Goal: Find specific page/section: Find specific page/section

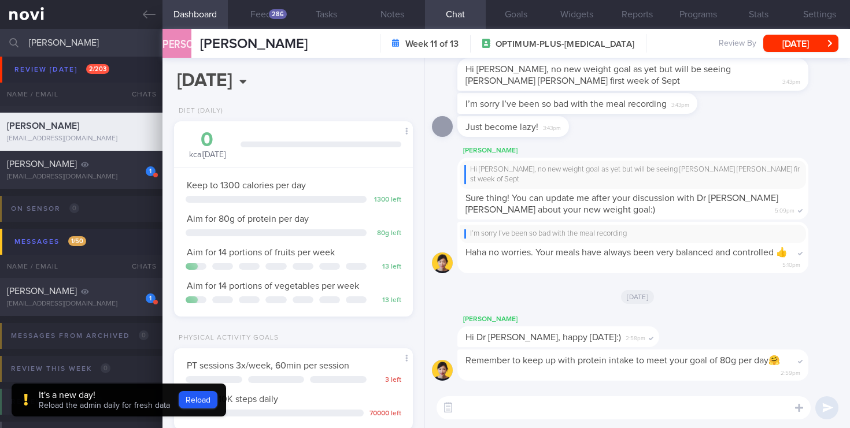
select select "5"
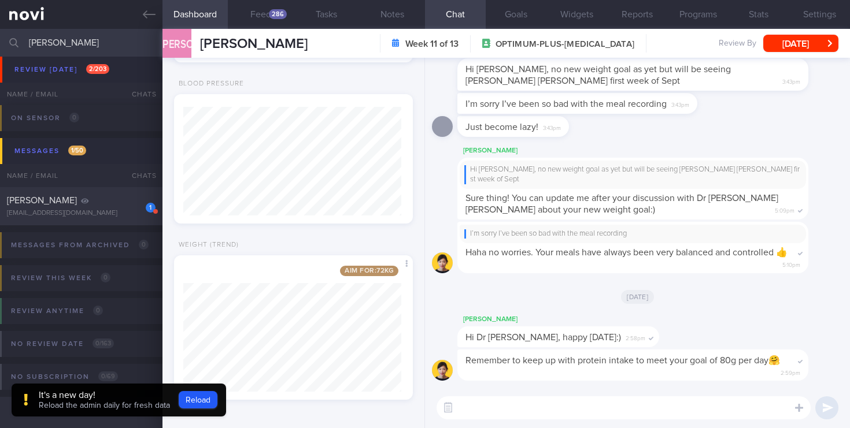
drag, startPoint x: 117, startPoint y: 49, endPoint x: 5, endPoint y: 38, distance: 113.2
click at [5, 38] on div "[PERSON_NAME] Assigned patients Assigned patients All active patients Archived …" at bounding box center [425, 43] width 850 height 28
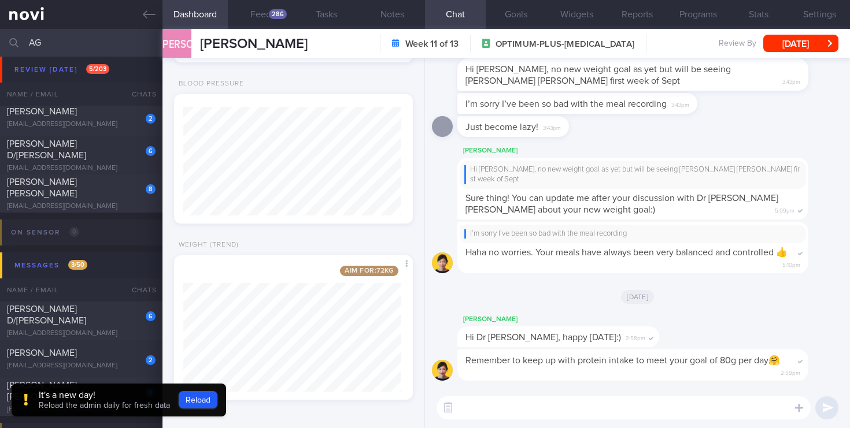
type input "A"
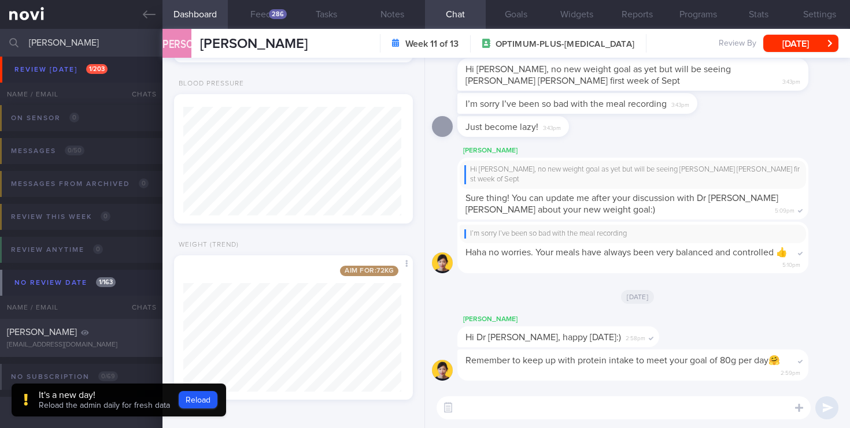
scroll to position [53, 0]
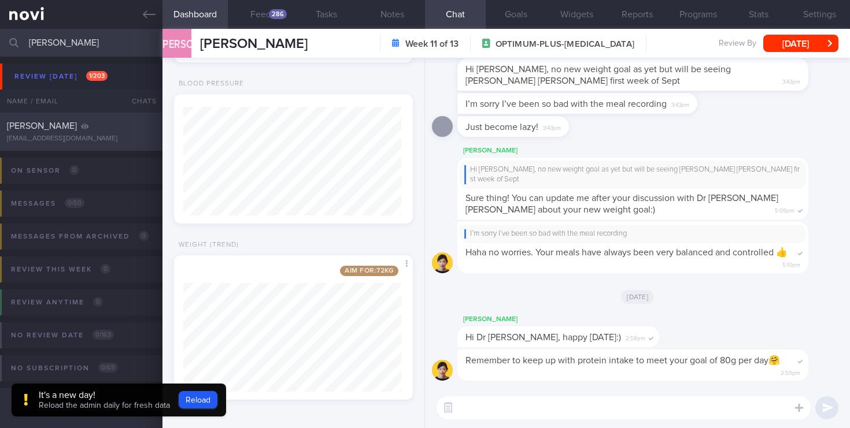
type input "[PERSON_NAME]"
click at [120, 131] on div "[PERSON_NAME]" at bounding box center [80, 126] width 146 height 12
type input "2024"
type input "[DATE]"
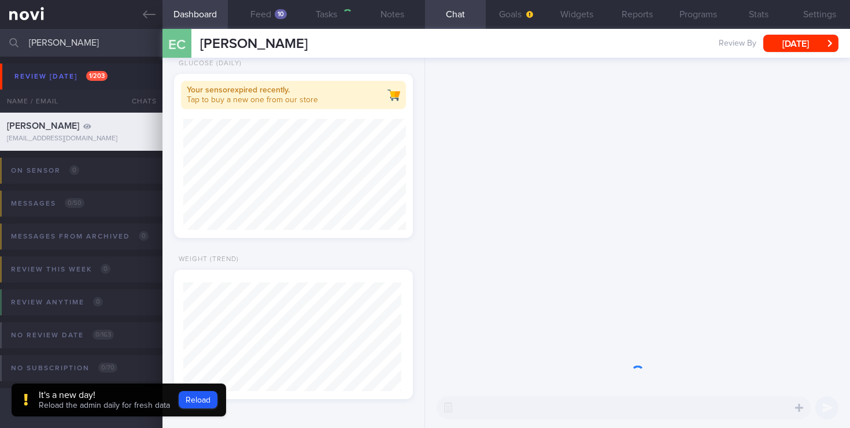
scroll to position [111, 223]
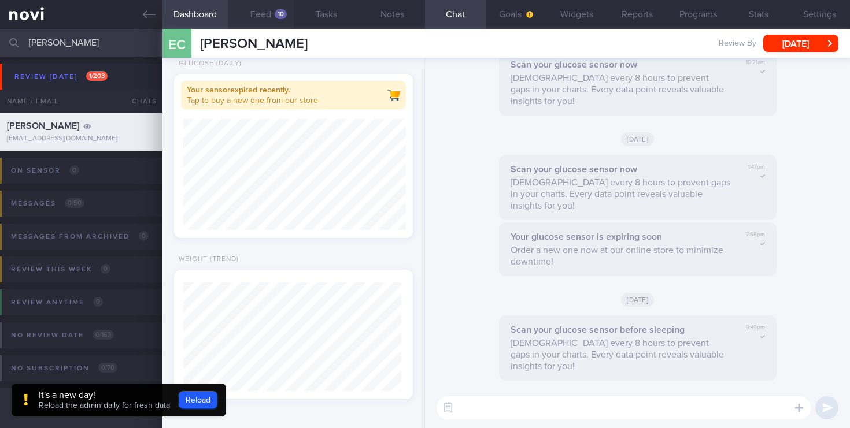
click at [271, 25] on button "Feed 10" at bounding box center [261, 14] width 66 height 29
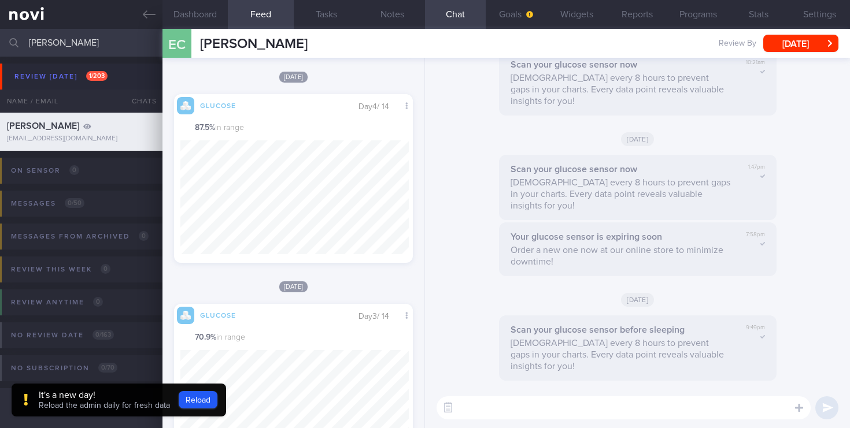
scroll to position [3735, 0]
